Goal: Information Seeking & Learning: Learn about a topic

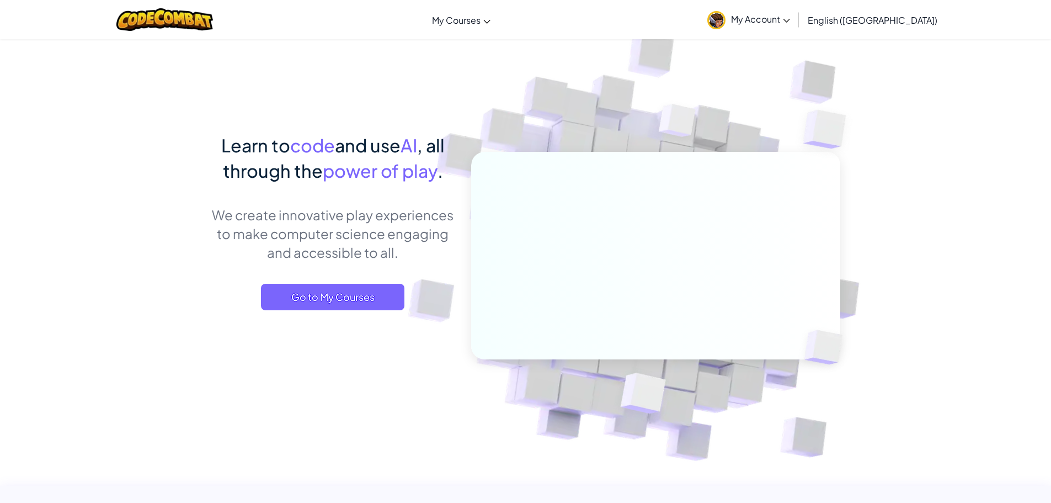
click at [546, 38] on div "Toggle navigation My Courses CodeCombat Classroom Ozaria Classroom AI League Es…" at bounding box center [525, 19] width 1056 height 39
drag, startPoint x: 278, startPoint y: 281, endPoint x: 278, endPoint y: 287, distance: 6.1
click at [278, 287] on div "Learn to code and use AI , all through the power of play . We create innovative…" at bounding box center [332, 232] width 243 height 200
click at [281, 296] on span "Go to My Courses" at bounding box center [332, 297] width 143 height 26
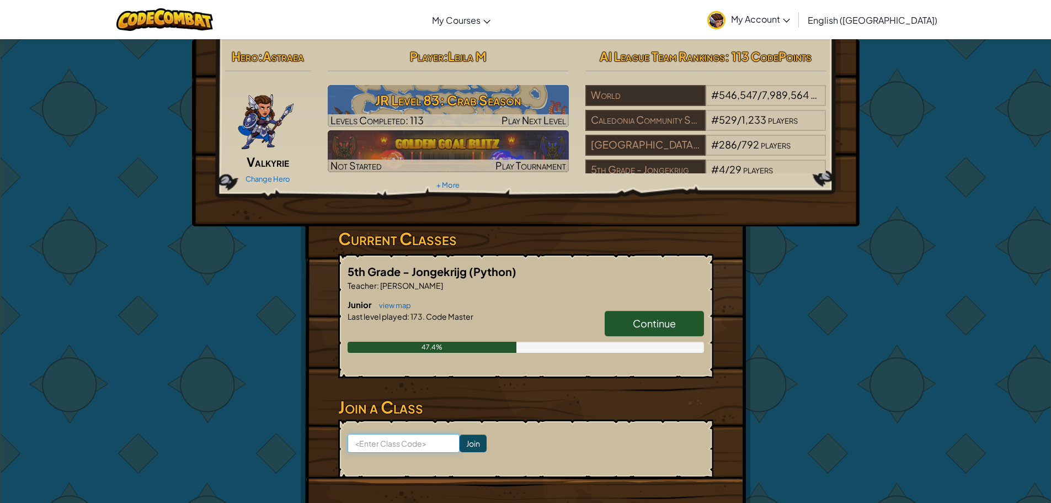
click at [384, 435] on input at bounding box center [404, 443] width 112 height 19
type input "e"
type input "EggLampMore"
click input "Join" at bounding box center [473, 443] width 27 height 18
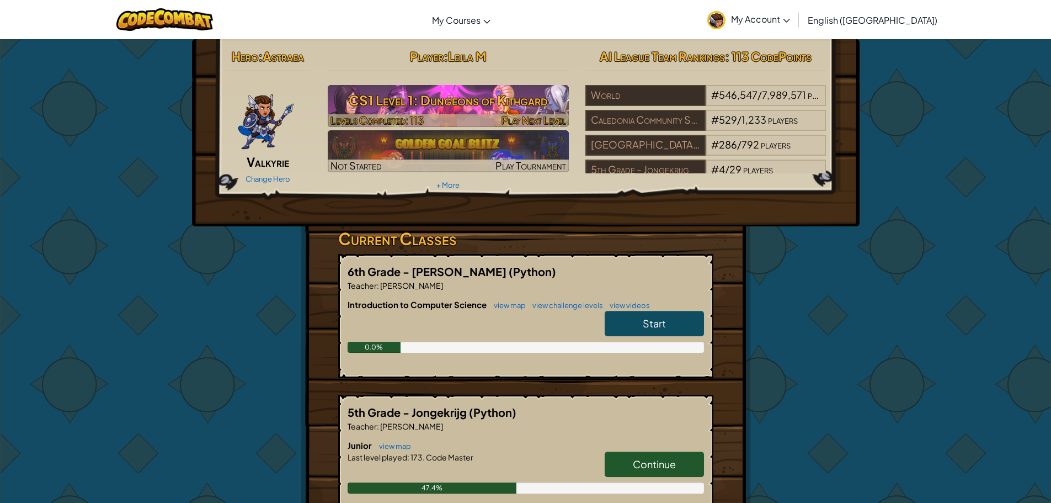
click at [370, 101] on h3 "CS1 Level 1: Dungeons of Kithgard" at bounding box center [448, 100] width 241 height 25
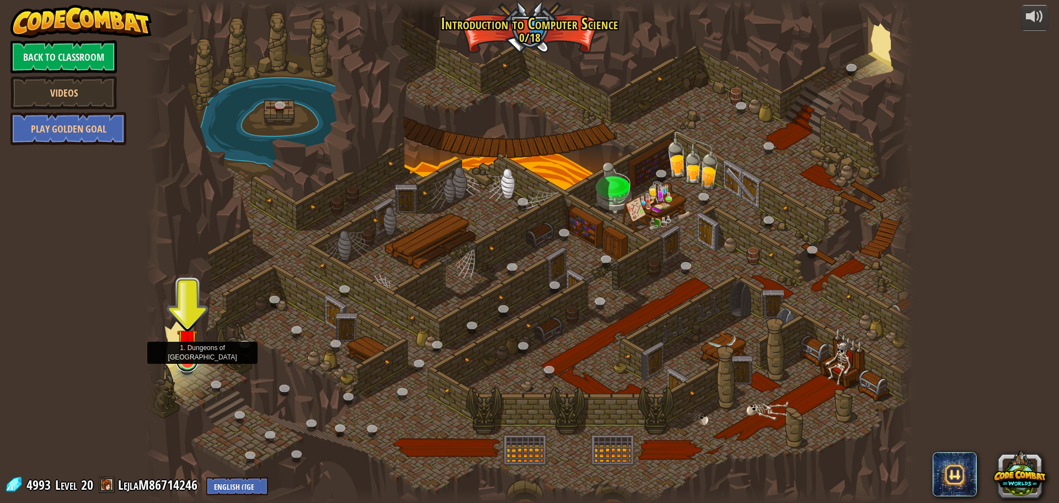
click at [188, 364] on link at bounding box center [187, 361] width 22 height 22
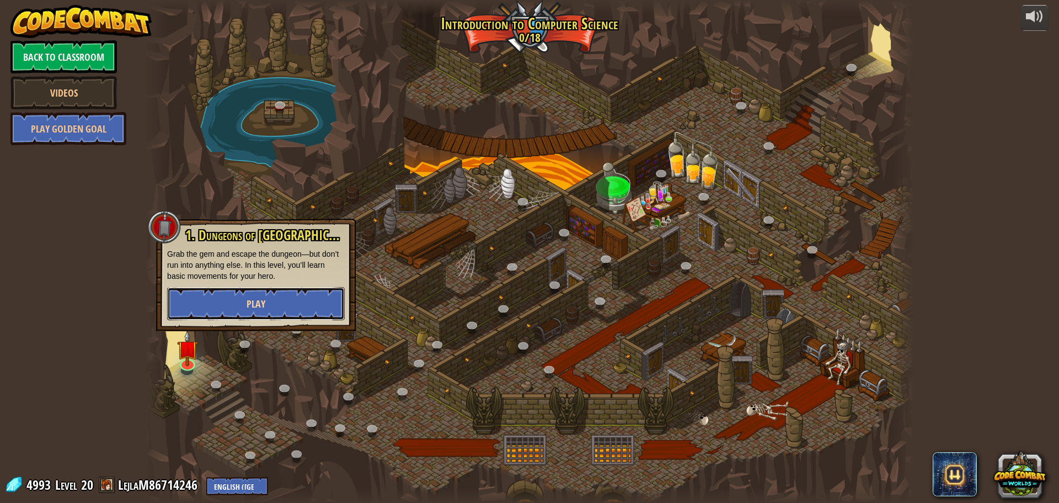
click at [210, 303] on button "Play" at bounding box center [256, 303] width 178 height 33
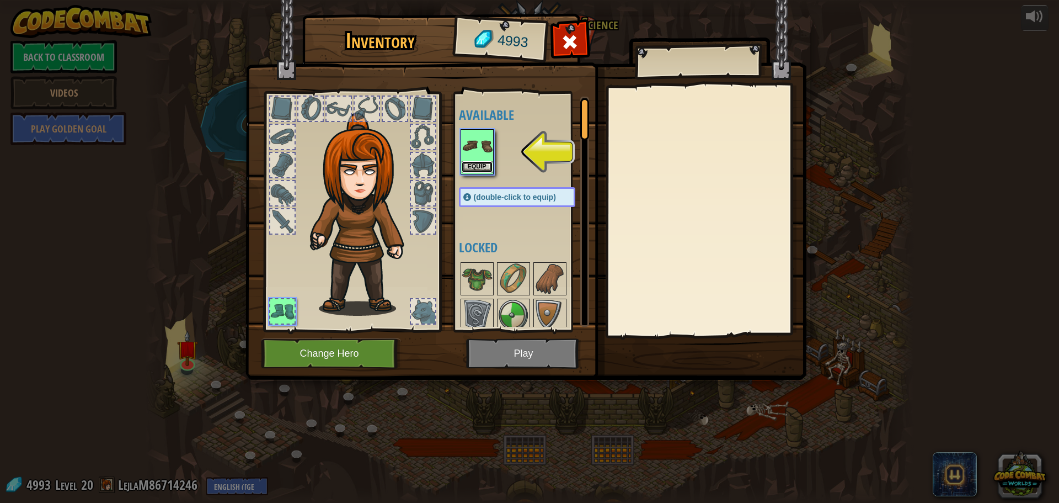
click at [461, 166] on div "Equip" at bounding box center [477, 151] width 33 height 45
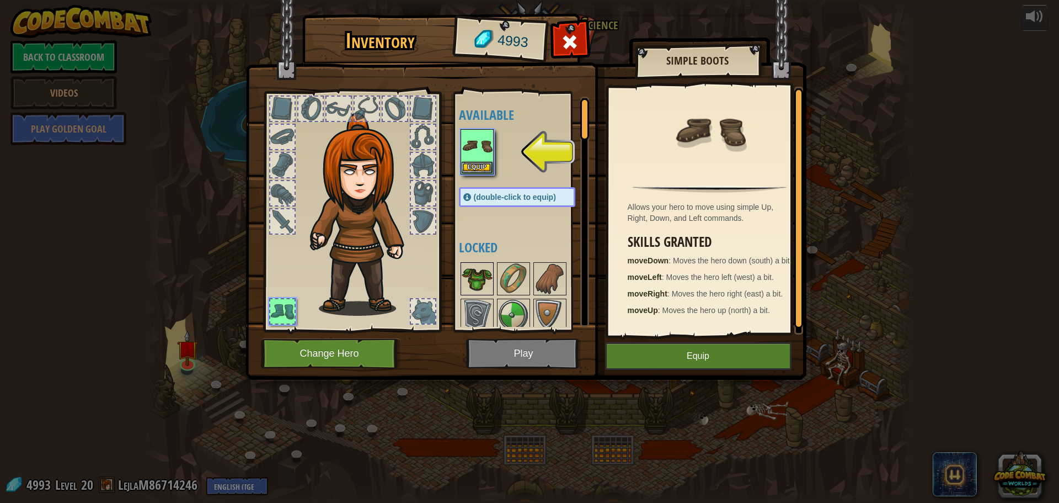
click at [485, 270] on img at bounding box center [477, 278] width 31 height 31
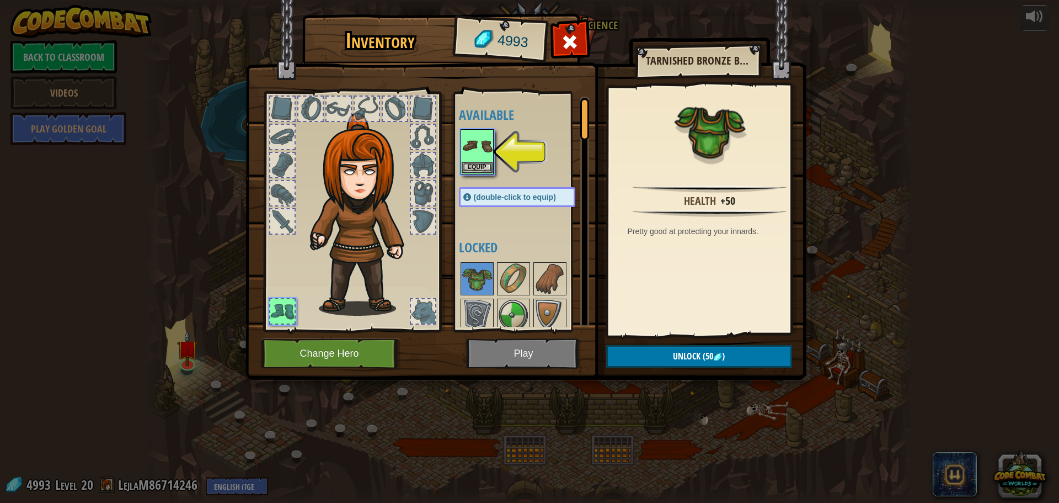
click at [485, 164] on button "Equip" at bounding box center [477, 167] width 31 height 12
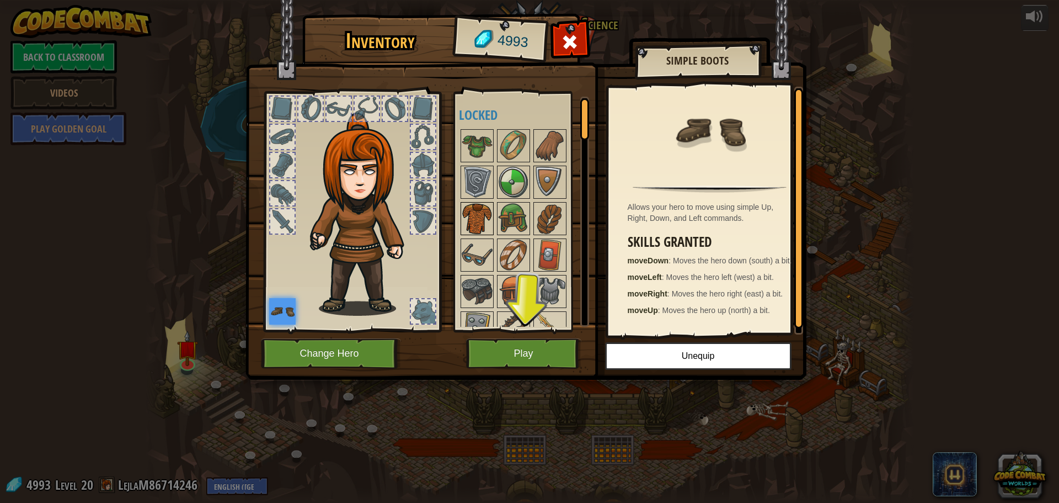
click at [480, 226] on img at bounding box center [477, 218] width 31 height 31
